Goal: Find specific page/section: Find specific page/section

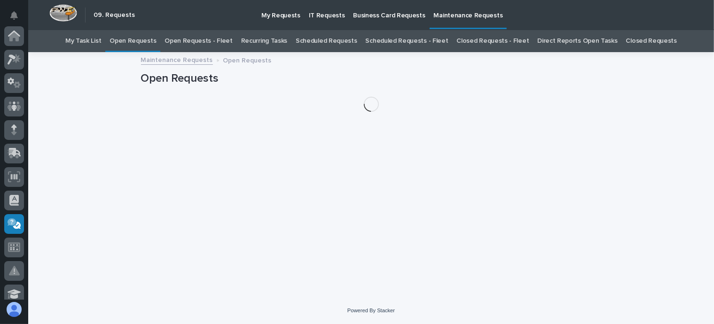
scroll to position [188, 0]
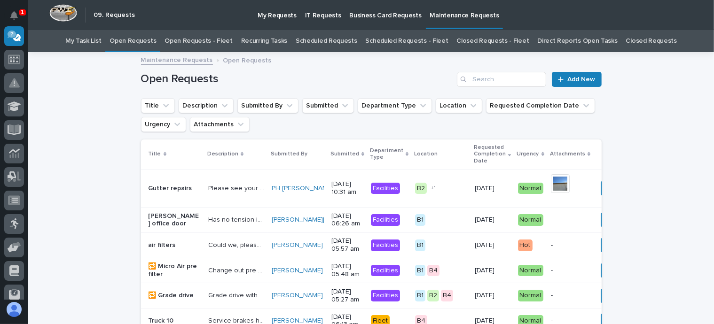
click at [220, 37] on link "Open Requests - Fleet" at bounding box center [199, 41] width 68 height 22
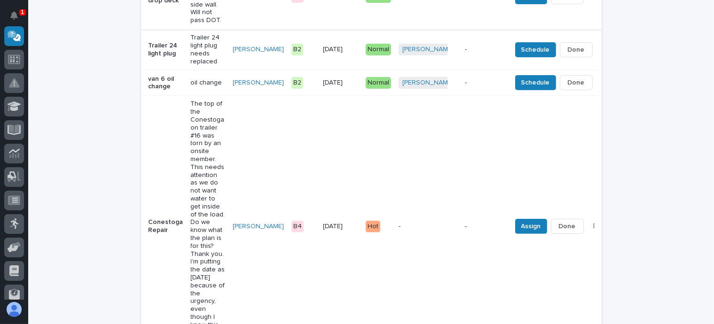
scroll to position [329, 0]
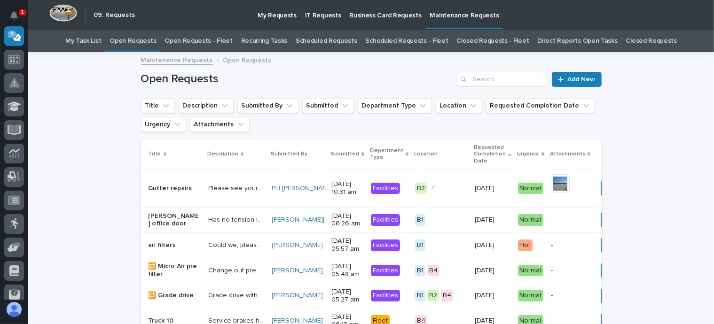
scroll to position [30, 0]
